Goal: Information Seeking & Learning: Learn about a topic

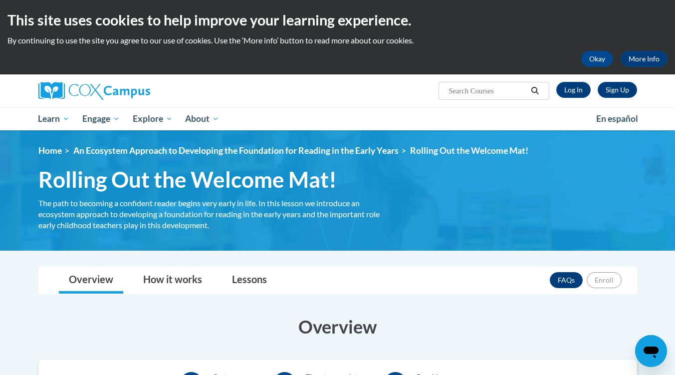
click at [647, 36] on p "By continuing to use the site you agree to our use of cookies. Use the ‘More in…" at bounding box center [337, 40] width 660 height 11
click at [428, 239] on img at bounding box center [337, 190] width 675 height 120
click at [574, 91] on link "Log In" at bounding box center [573, 90] width 34 height 16
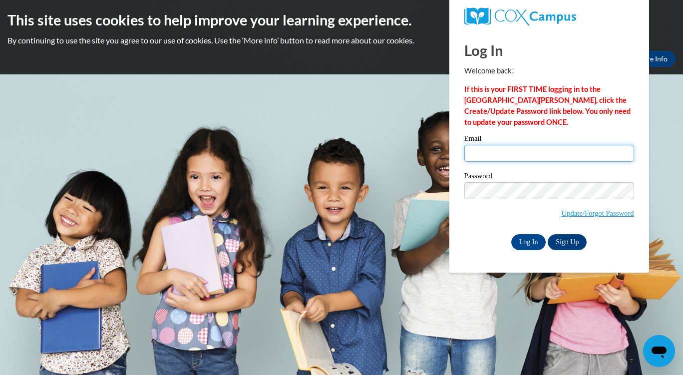
type input "LitishaHutchinson@gmail.com"
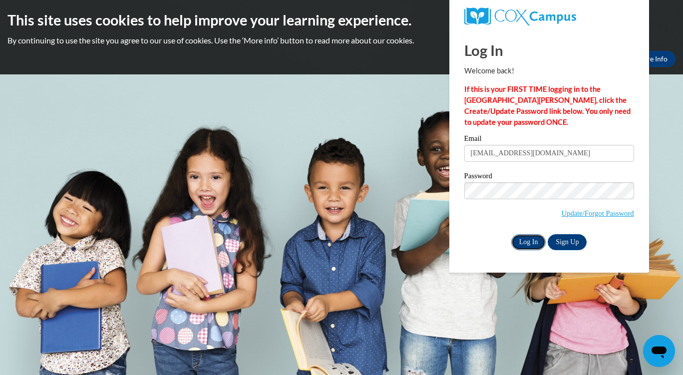
click at [537, 242] on input "Log In" at bounding box center [528, 242] width 35 height 16
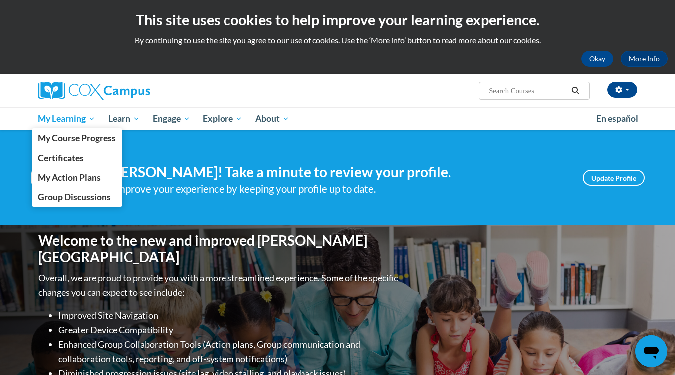
click at [93, 116] on span "My Learning" at bounding box center [66, 119] width 57 height 12
click at [98, 137] on span "My Course Progress" at bounding box center [77, 138] width 78 height 10
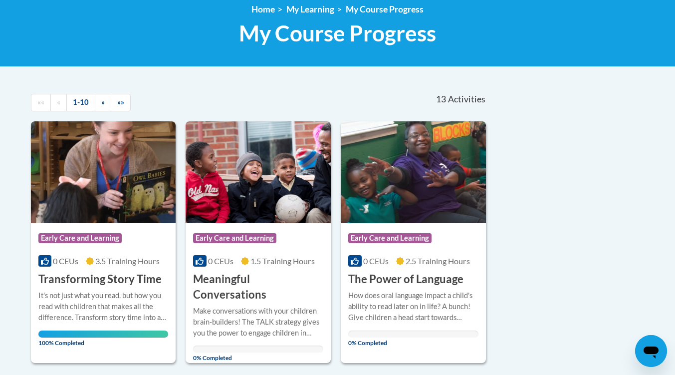
scroll to position [172, 0]
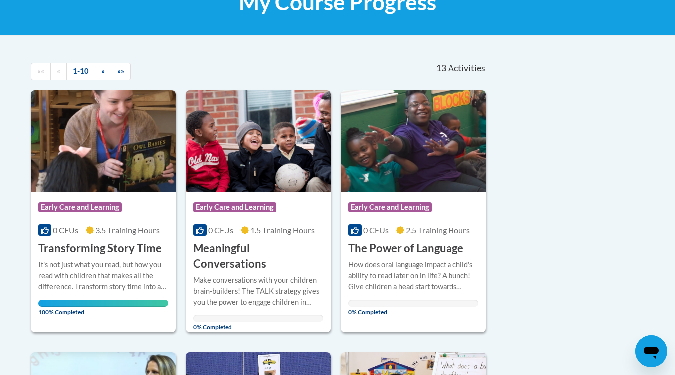
click at [269, 200] on div "Course Category: Early Care and Learning" at bounding box center [258, 208] width 130 height 22
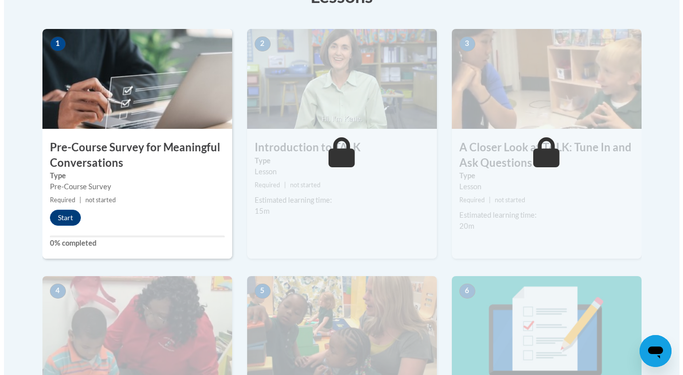
scroll to position [303, 0]
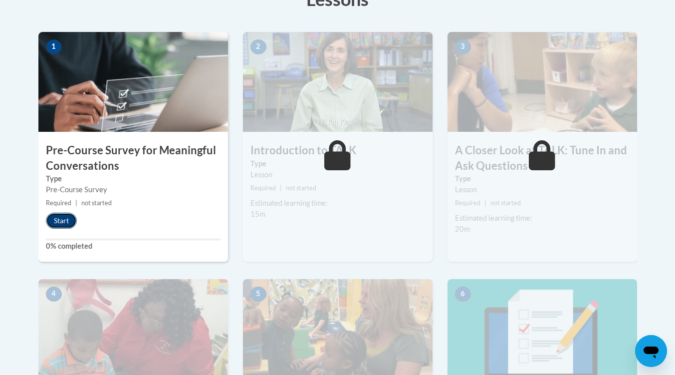
click at [64, 226] on button "Start" at bounding box center [61, 221] width 31 height 16
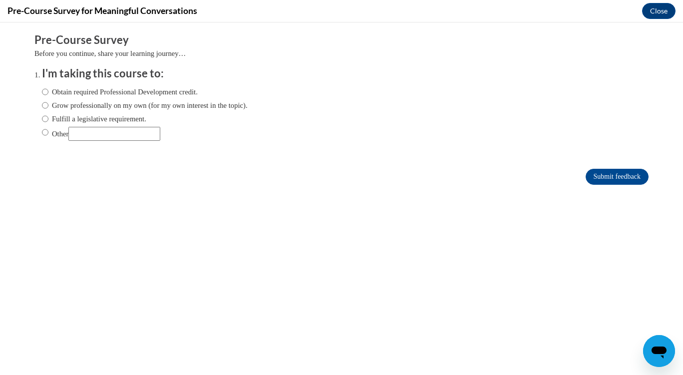
scroll to position [0, 0]
click at [169, 96] on label "Obtain required Professional Development credit." at bounding box center [120, 91] width 156 height 11
click at [48, 96] on input "Obtain required Professional Development credit." at bounding box center [45, 91] width 6 height 11
radio input "true"
click at [622, 179] on input "Submit feedback" at bounding box center [616, 177] width 63 height 16
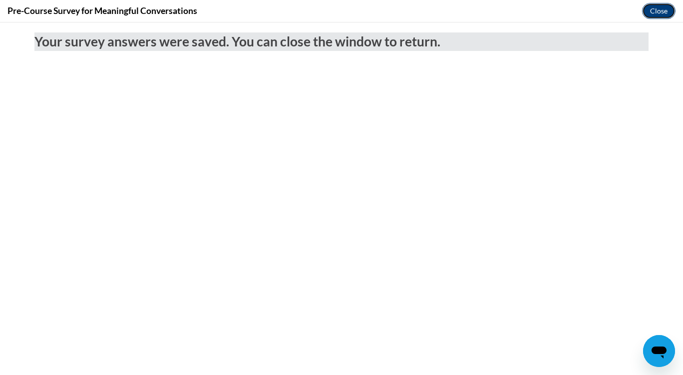
click at [668, 14] on button "Close" at bounding box center [658, 11] width 33 height 16
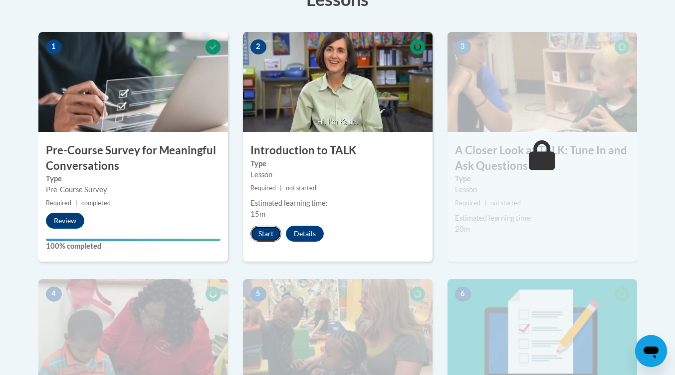
click at [266, 231] on button "Start" at bounding box center [266, 234] width 31 height 16
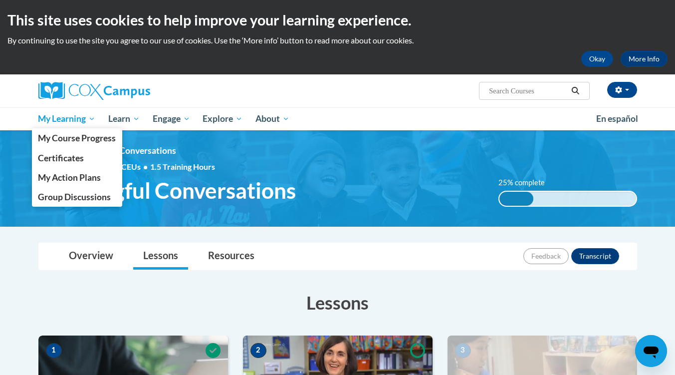
click at [46, 116] on span "My Learning" at bounding box center [66, 119] width 57 height 12
click at [47, 135] on span "My Course Progress" at bounding box center [77, 138] width 78 height 10
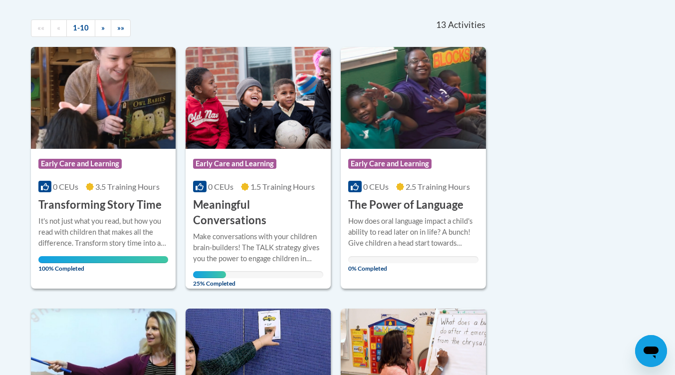
scroll to position [216, 0]
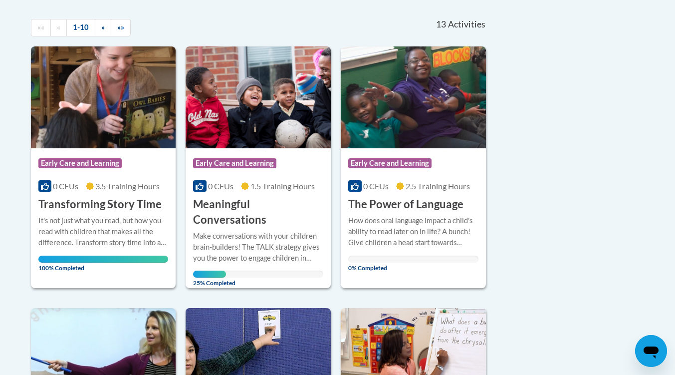
click at [243, 195] on div "Course Category: Early Care and Learning 0 CEUs 1.5 Training Hours COURSE Meani…" at bounding box center [258, 187] width 145 height 79
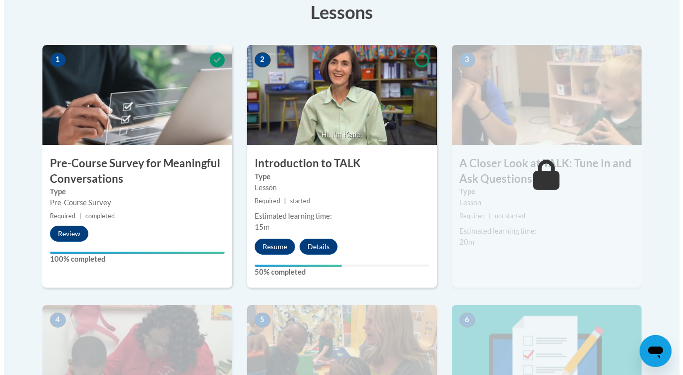
scroll to position [290, 0]
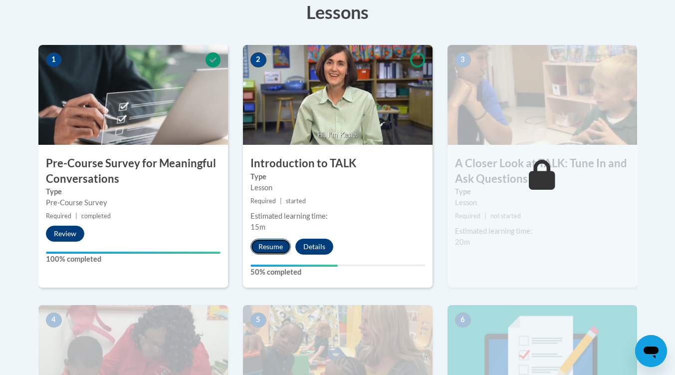
click at [270, 249] on button "Resume" at bounding box center [271, 247] width 40 height 16
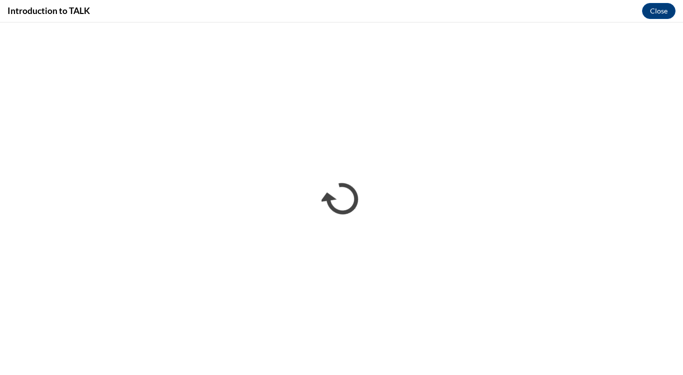
scroll to position [0, 0]
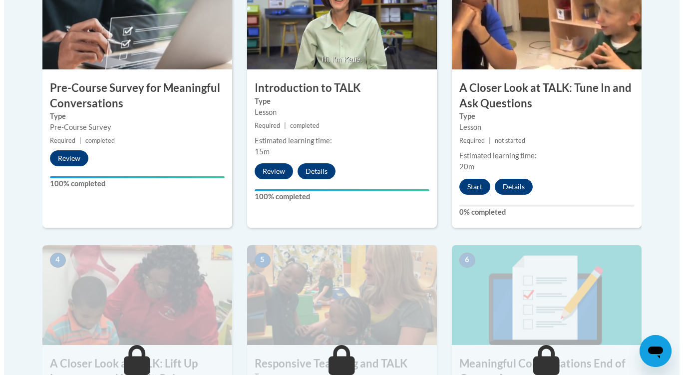
scroll to position [368, 0]
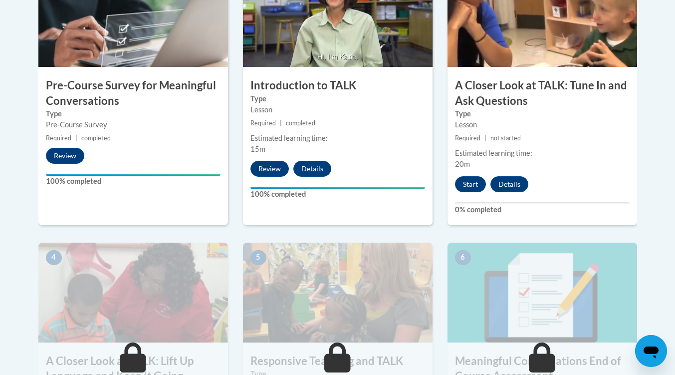
click at [520, 209] on label "0% completed" at bounding box center [542, 209] width 175 height 11
click at [469, 188] on button "Start" at bounding box center [470, 184] width 31 height 16
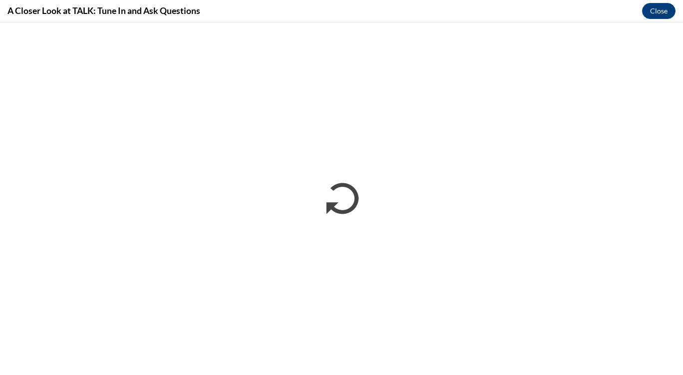
scroll to position [0, 0]
